Goal: Task Accomplishment & Management: Manage account settings

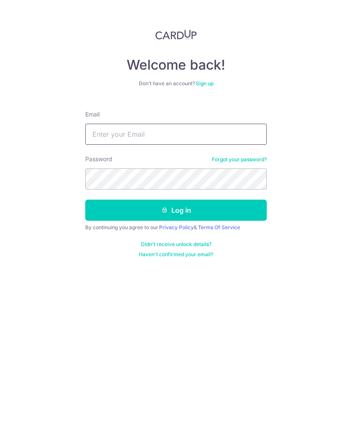
click at [98, 139] on input "Email" at bounding box center [176, 134] width 182 height 21
type input "[EMAIL_ADDRESS][DOMAIN_NAME]"
click at [142, 212] on button "Log in" at bounding box center [176, 210] width 182 height 21
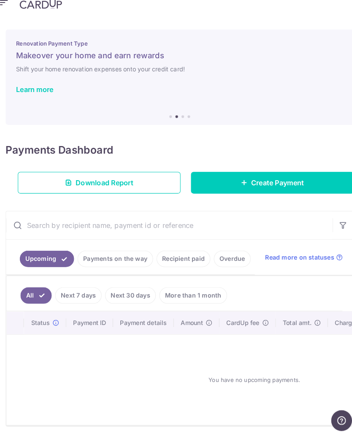
click at [112, 256] on link "Payments on the way" at bounding box center [114, 264] width 74 height 16
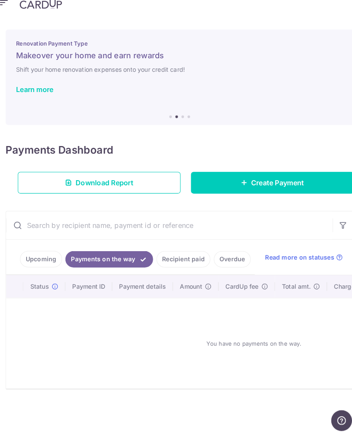
click at [182, 256] on link "Recipient paid" at bounding box center [180, 264] width 52 height 16
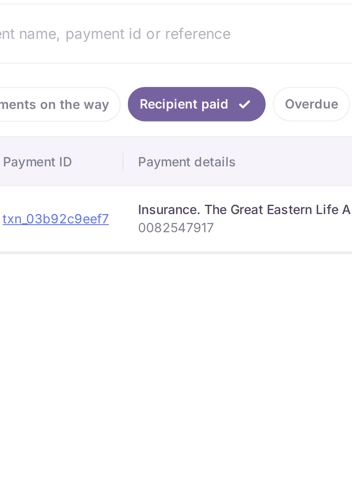
click at [147, 317] on p "0082547917" at bounding box center [219, 321] width 145 height 8
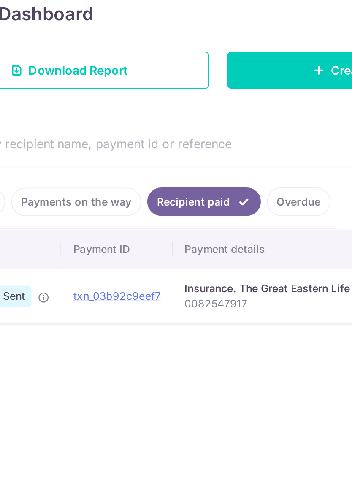
click at [116, 245] on ul "Upcoming Payments on the way Recipient paid Overdue" at bounding box center [128, 262] width 242 height 34
click at [117, 205] on div "× Pause Schedule Pause all future payments in this series Pause just this one p…" at bounding box center [176, 262] width 352 height 464
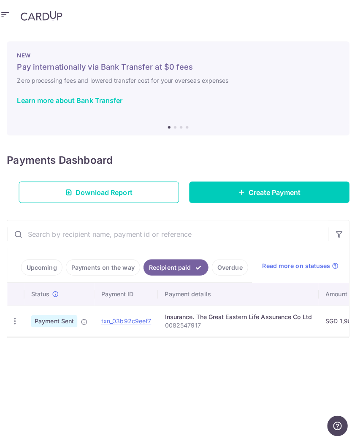
click at [36, 268] on link "Upcoming" at bounding box center [41, 264] width 41 height 16
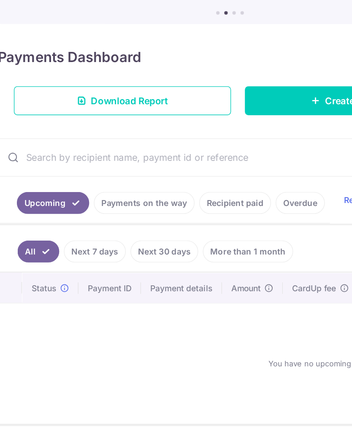
click at [70, 292] on link "Next 7 days" at bounding box center [77, 300] width 45 height 16
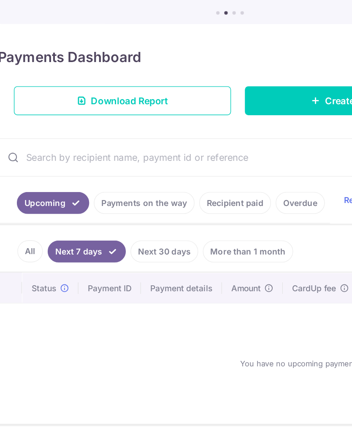
click at [125, 292] on link "Next 30 days" at bounding box center [128, 300] width 49 height 16
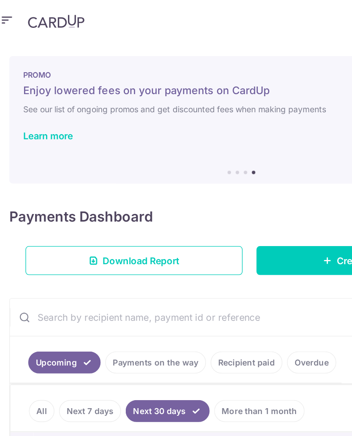
click at [7, 12] on icon "button" at bounding box center [5, 14] width 10 height 11
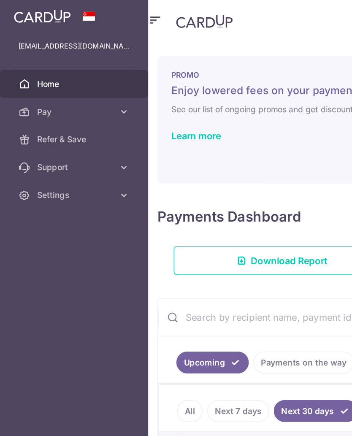
click at [78, 85] on span "Pay" at bounding box center [55, 81] width 56 height 8
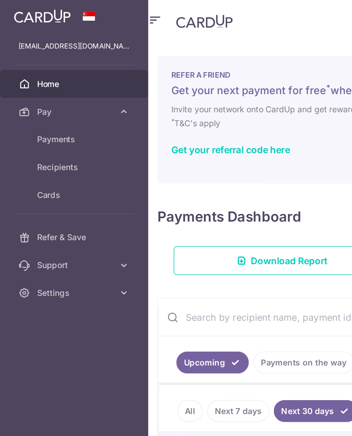
click at [35, 65] on span "Home" at bounding box center [55, 61] width 56 height 8
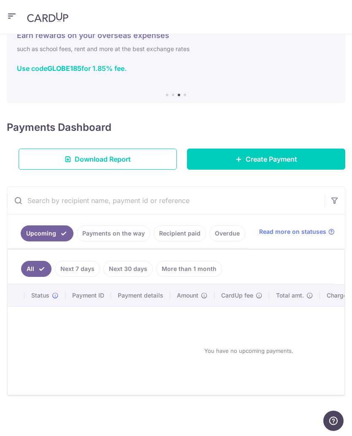
click at [109, 237] on link "Payments on the way" at bounding box center [114, 234] width 74 height 16
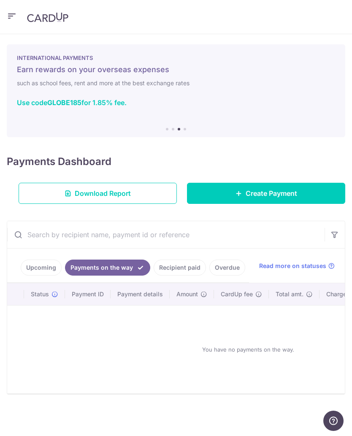
click at [182, 271] on link "Recipient paid" at bounding box center [180, 268] width 52 height 16
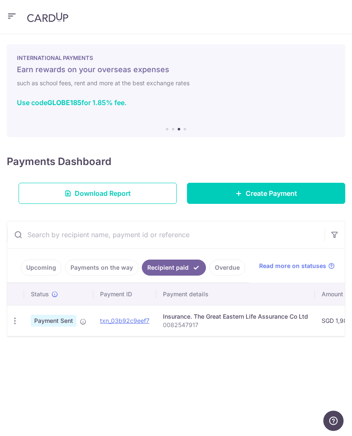
click at [226, 271] on link "Overdue" at bounding box center [228, 268] width 36 height 16
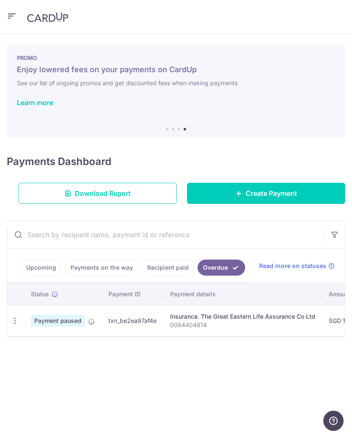
click at [11, 324] on icon "button" at bounding box center [15, 321] width 9 height 9
click at [61, 368] on span "Cancel payment" at bounding box center [60, 365] width 57 height 10
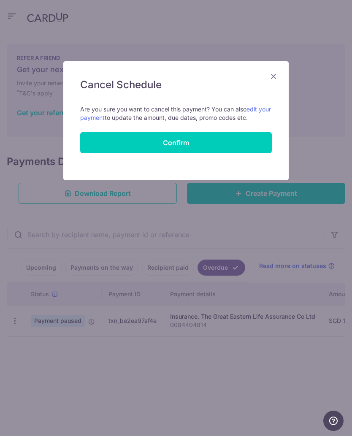
click at [176, 144] on button "Confirm" at bounding box center [176, 142] width 192 height 21
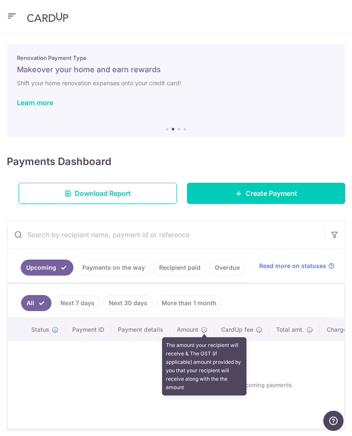
click at [206, 330] on icon at bounding box center [204, 330] width 7 height 7
click at [14, 17] on icon "button" at bounding box center [12, 16] width 10 height 11
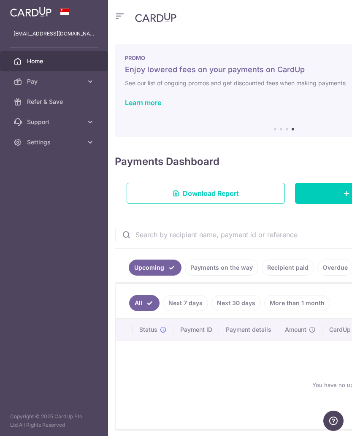
click at [44, 85] on span "Pay" at bounding box center [55, 81] width 56 height 8
click at [62, 220] on link "Settings" at bounding box center [54, 214] width 108 height 20
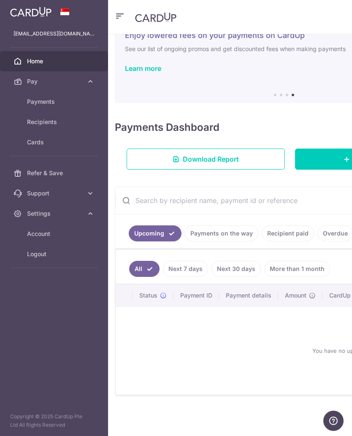
scroll to position [34, 0]
click at [224, 238] on link "Payments on the way" at bounding box center [222, 234] width 74 height 16
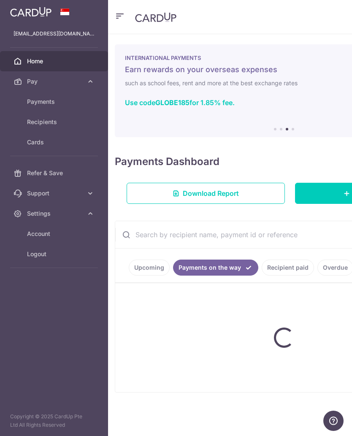
scroll to position [0, 0]
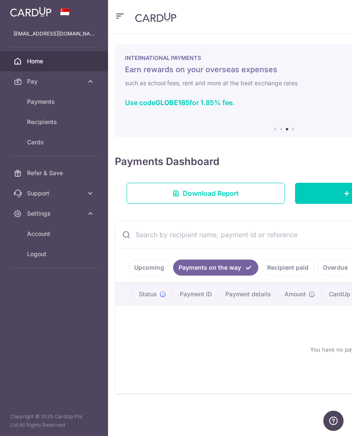
click at [289, 270] on link "Recipient paid" at bounding box center [288, 268] width 52 height 16
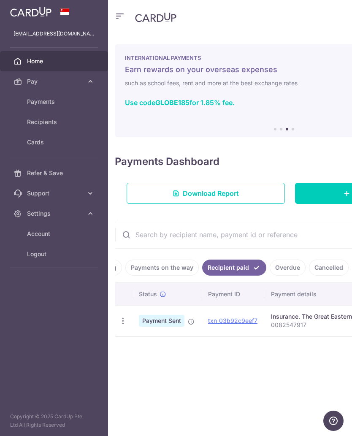
scroll to position [0, 47]
click at [291, 264] on link "Overdue" at bounding box center [288, 268] width 36 height 16
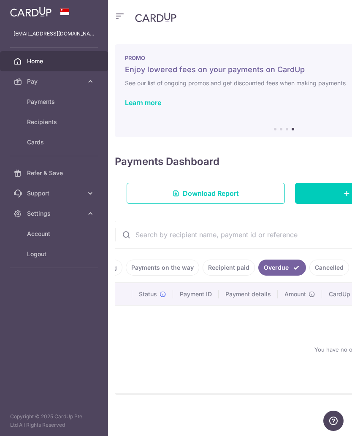
click at [324, 267] on link "Cancelled" at bounding box center [330, 268] width 40 height 16
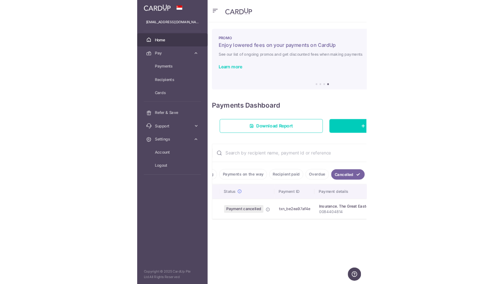
scroll to position [0, 5]
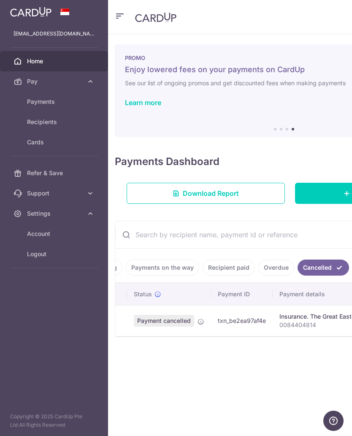
click at [350, 355] on div "× Pause Schedule Pause all future payments in this series Pause just this one p…" at bounding box center [284, 235] width 352 height 402
